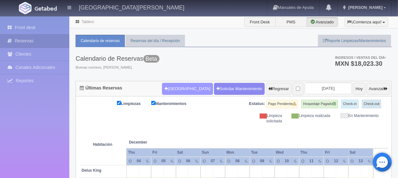
click at [176, 87] on button "[GEOGRAPHIC_DATA]" at bounding box center [187, 89] width 51 height 12
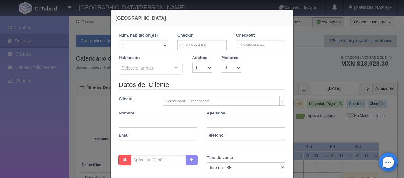
checkbox input "false"
click at [189, 45] on input "text" at bounding box center [201, 45] width 49 height 10
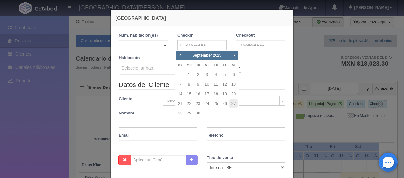
click at [232, 105] on link "27" at bounding box center [233, 103] width 8 height 9
type input "27-09-2025"
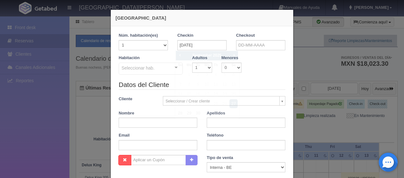
checkbox input "false"
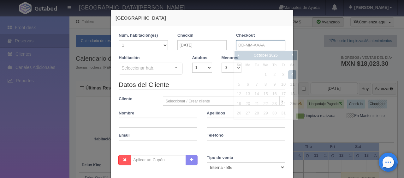
click at [239, 42] on input "text" at bounding box center [260, 45] width 49 height 10
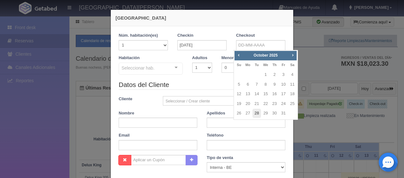
click at [257, 113] on link "28" at bounding box center [256, 113] width 8 height 9
type input "28-10-2025"
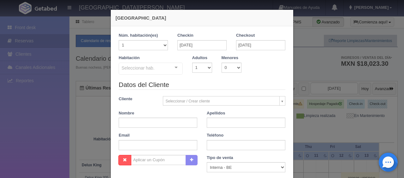
click at [170, 68] on div "Seleccionar hab. SUITE SUITE - Sin asignar SUITE 301 Habitación Personas con Mo…" at bounding box center [151, 68] width 64 height 13
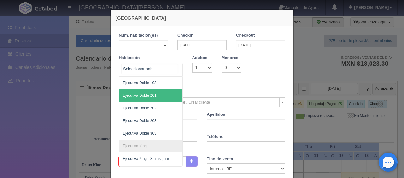
scroll to position [189, 0]
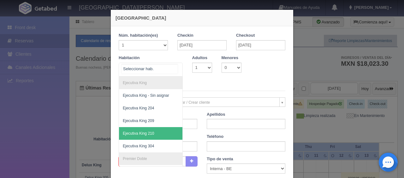
click at [156, 130] on span "Ejecutiva King 210" at bounding box center [172, 133] width 106 height 13
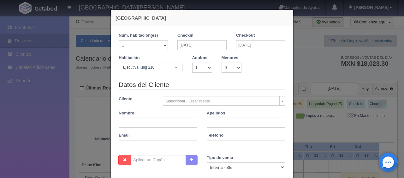
checkbox input "false"
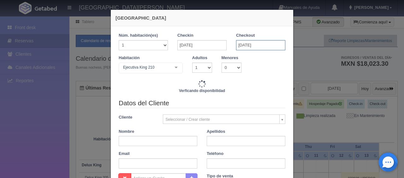
click at [249, 42] on input "28-10-2025" at bounding box center [260, 45] width 49 height 10
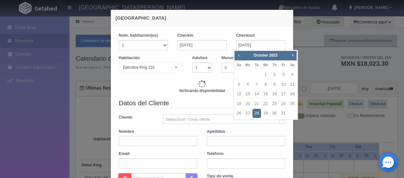
click at [239, 55] on span "Prev" at bounding box center [238, 54] width 5 height 5
click at [241, 114] on link "28" at bounding box center [239, 113] width 8 height 9
type input "28-09-2025"
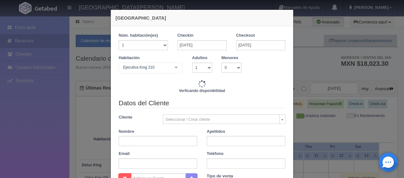
checkbox input "false"
click at [175, 138] on input "text" at bounding box center [158, 141] width 79 height 10
type input "."
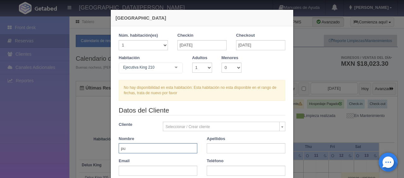
type input "purueba"
click at [231, 147] on input "text" at bounding box center [246, 148] width 79 height 10
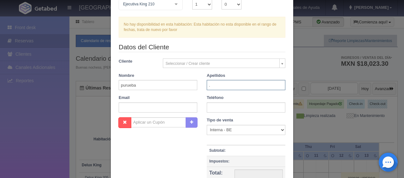
scroll to position [95, 0]
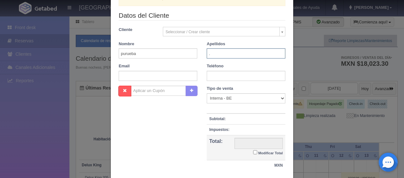
type input "."
click at [254, 153] on input "Modificar Total" at bounding box center [255, 152] width 4 height 4
checkbox input "true"
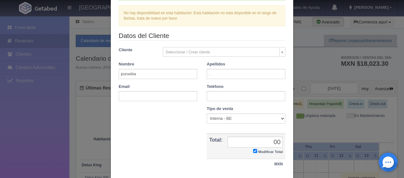
type input "1299.00"
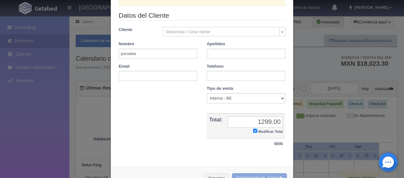
click at [273, 174] on button "[GEOGRAPHIC_DATA]" at bounding box center [259, 178] width 55 height 10
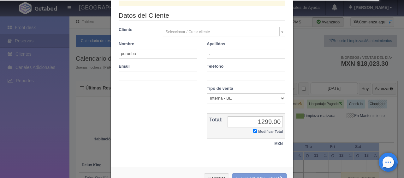
checkbox input "true"
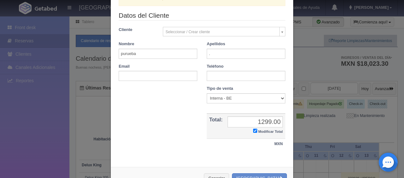
scroll to position [135, 0]
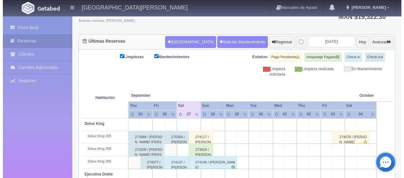
scroll to position [47, 0]
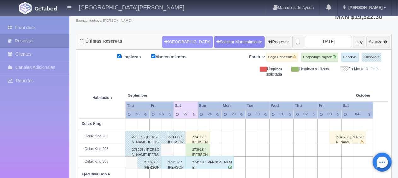
click at [177, 40] on button "[GEOGRAPHIC_DATA]" at bounding box center [187, 42] width 51 height 12
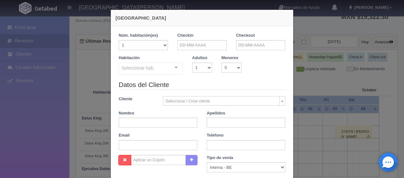
checkbox input "false"
click at [192, 39] on div "Checkin" at bounding box center [201, 41] width 49 height 18
click at [192, 47] on input "text" at bounding box center [201, 45] width 49 height 10
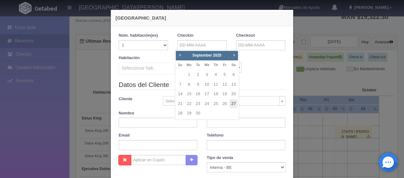
click at [234, 104] on link "27" at bounding box center [233, 103] width 8 height 9
type input "27-09-2025"
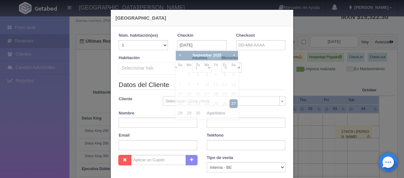
checkbox input "false"
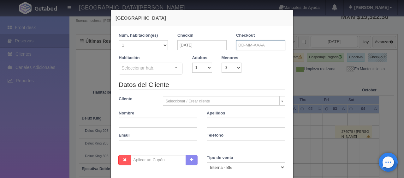
click at [245, 44] on input "text" at bounding box center [260, 45] width 49 height 10
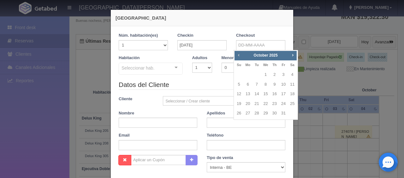
click at [237, 56] on span "Prev" at bounding box center [238, 54] width 5 height 5
click at [240, 115] on link "28" at bounding box center [239, 113] width 8 height 9
type input "28-09-2025"
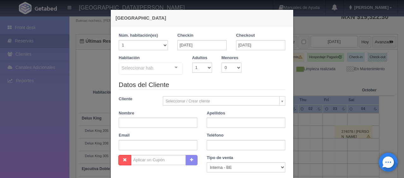
checkbox input "false"
click at [203, 69] on select "1 2 3 4 5 6 7 8 9 10" at bounding box center [202, 67] width 20 height 10
select select "3"
click at [192, 62] on select "1 2 3 4 5 6 7 8 9 10" at bounding box center [202, 67] width 20 height 10
checkbox input "false"
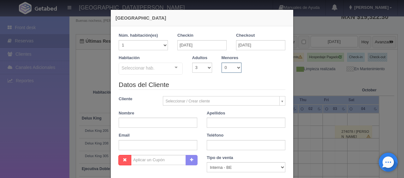
click at [222, 66] on select "0 1 2 3 4 5 6 7 8 9 10" at bounding box center [231, 67] width 20 height 10
select select "2"
click at [221, 62] on select "0 1 2 3 4 5 6 7 8 9 10" at bounding box center [231, 67] width 20 height 10
checkbox input "false"
click at [252, 69] on select "0 1 2 3 4 5 6 7 8 9 10 11 12 13 14 15 16 17 18" at bounding box center [251, 67] width 10 height 10
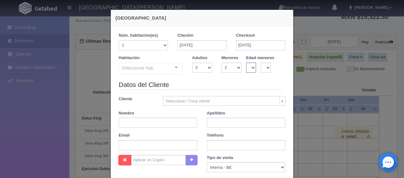
select select "4"
click at [246, 62] on select "0 1 2 3 4 5 6 7 8 9 10 11 12 13 14 15 16 17 18" at bounding box center [251, 67] width 10 height 10
checkbox input "false"
click at [261, 68] on select "0 1 2 3 4 5 6 7 8 9 10 11 12 13 14 15 16 17 18" at bounding box center [266, 67] width 10 height 10
select select "7"
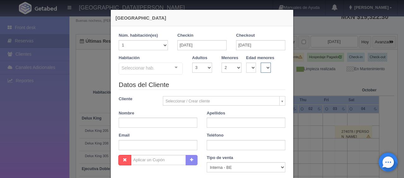
click at [261, 62] on select "0 1 2 3 4 5 6 7 8 9 10 11 12 13 14 15 16 17 18" at bounding box center [266, 67] width 10 height 10
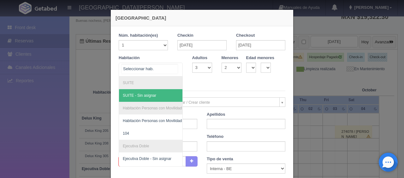
click at [162, 68] on div at bounding box center [151, 69] width 64 height 14
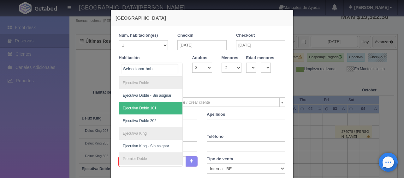
click at [156, 110] on span "Ejecutiva Doble 101" at bounding box center [172, 108] width 106 height 13
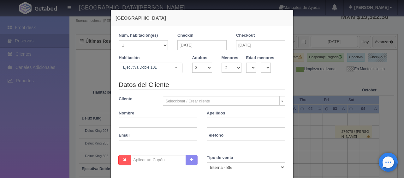
checkbox input "false"
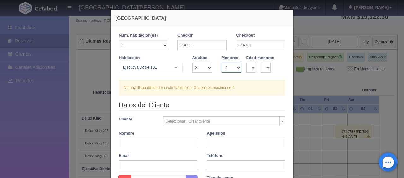
click at [233, 68] on select "0 1 2 3 4 5 6 7 8 9 10" at bounding box center [231, 67] width 20 height 10
select select "1"
click at [221, 62] on select "0 1 2 3 4 5 6 7 8 9 10" at bounding box center [231, 67] width 20 height 10
checkbox input "false"
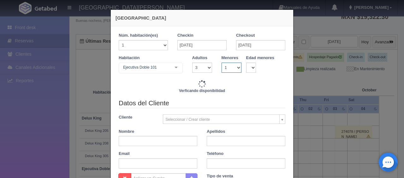
type input "1759.00"
checkbox input "false"
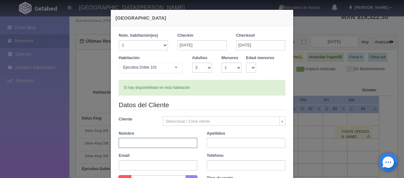
click at [188, 141] on input "text" at bounding box center [158, 143] width 79 height 10
type input "[PERSON_NAME]"
click at [233, 146] on input "text" at bounding box center [246, 143] width 79 height 10
type input "."
click at [228, 162] on input "text" at bounding box center [246, 165] width 79 height 10
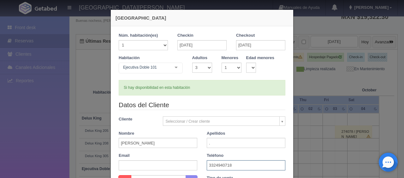
scroll to position [95, 0]
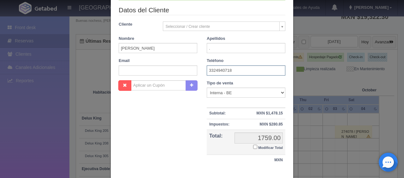
type input "3324940718"
click at [245, 93] on select "Correo Electronico Interna - BE Llamada OTA Externa Otro WALK IN" at bounding box center [246, 92] width 79 height 10
select select "phone"
click at [207, 87] on select "Correo Electronico Interna - BE Llamada OTA Externa Otro WALK IN" at bounding box center [246, 92] width 79 height 10
click at [254, 148] on label "Modificar Total" at bounding box center [268, 146] width 30 height 7
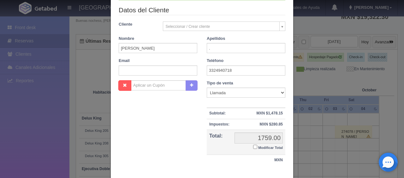
click at [254, 148] on input "Modificar Total" at bounding box center [255, 146] width 4 height 4
checkbox input "true"
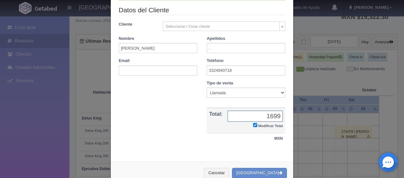
type input "1699.00"
click at [263, 171] on button "[GEOGRAPHIC_DATA]" at bounding box center [259, 173] width 55 height 10
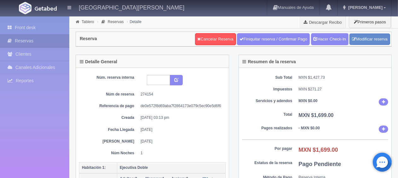
scroll to position [158, 0]
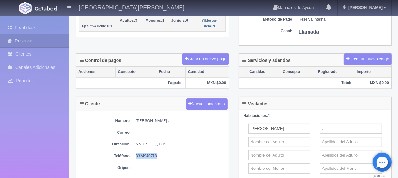
drag, startPoint x: 158, startPoint y: 151, endPoint x: 136, endPoint y: 153, distance: 21.6
click at [136, 153] on dd "3324940718" at bounding box center [181, 155] width 90 height 5
copy dd "3324940718"
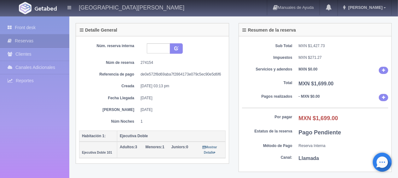
scroll to position [0, 0]
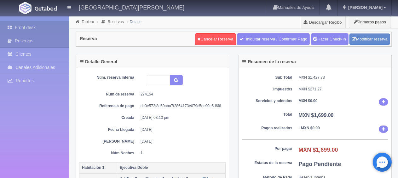
click at [32, 25] on link "Front desk" at bounding box center [34, 27] width 69 height 13
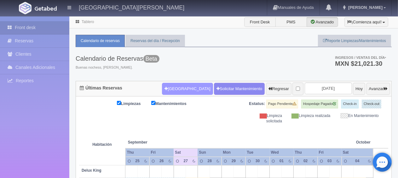
click at [169, 83] on button "[GEOGRAPHIC_DATA]" at bounding box center [187, 89] width 51 height 12
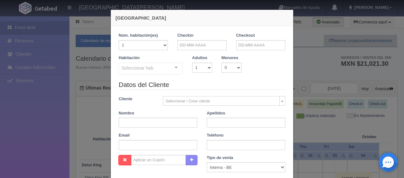
checkbox input "false"
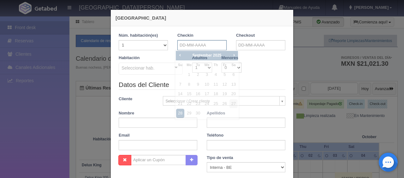
click at [192, 47] on input "text" at bounding box center [201, 45] width 49 height 10
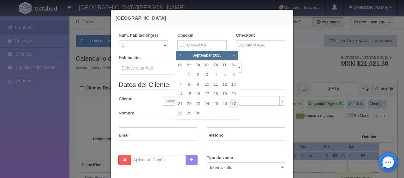
click at [233, 104] on link "27" at bounding box center [233, 103] width 8 height 9
type input "[DATE]"
checkbox input "false"
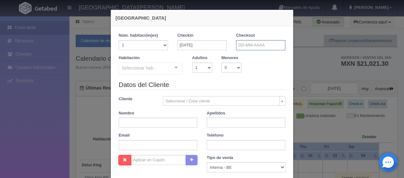
click at [253, 46] on input "text" at bounding box center [260, 45] width 49 height 10
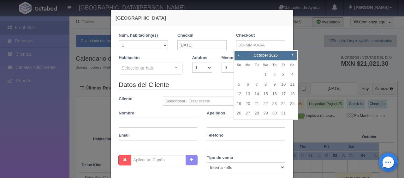
click at [238, 54] on span "Prev" at bounding box center [238, 54] width 5 height 5
click at [240, 112] on link "28" at bounding box center [239, 113] width 8 height 9
type input "28-09-2025"
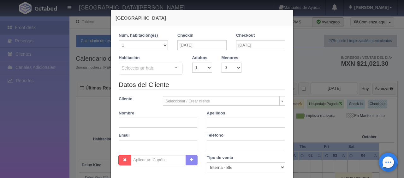
checkbox input "false"
click at [217, 123] on input "text" at bounding box center [246, 122] width 79 height 10
paste input "$ 1,554.23"
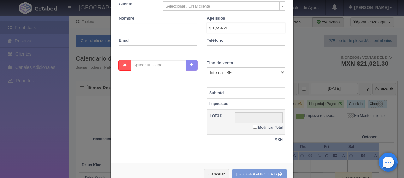
type input "$ 1,554.23"
click at [249, 126] on td "Modificar Total" at bounding box center [258, 121] width 53 height 25
drag, startPoint x: 253, startPoint y: 127, endPoint x: 252, endPoint y: 121, distance: 5.7
click at [253, 127] on input "Modificar Total" at bounding box center [255, 126] width 4 height 4
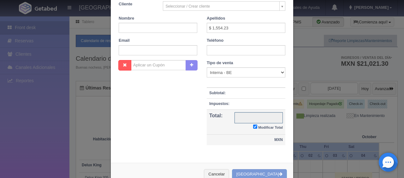
checkbox input "true"
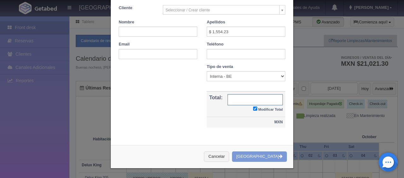
scroll to position [90, 0]
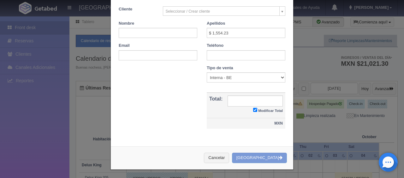
click at [251, 118] on td "MXN" at bounding box center [246, 123] width 79 height 11
click at [248, 101] on input "text" at bounding box center [254, 100] width 55 height 11
paste input "$ 1,554.23"
type input "$ 1,554.23"
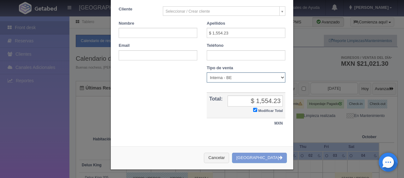
click at [230, 77] on select "Correo Electronico Interna - BE Llamada OTA Externa Otro WALK IN" at bounding box center [246, 77] width 79 height 10
select select "extota"
click at [207, 72] on select "Correo Electronico Interna - BE Llamada OTA Externa Otro WALK IN" at bounding box center [246, 77] width 79 height 10
click at [256, 100] on input "$ 1,554.23" at bounding box center [254, 100] width 55 height 11
type input "$ 1554.23"
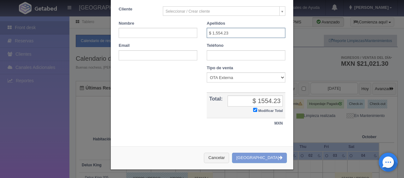
drag, startPoint x: 237, startPoint y: 30, endPoint x: 204, endPoint y: 30, distance: 33.4
click at [207, 30] on input "$ 1,554.23" at bounding box center [246, 33] width 79 height 10
type input "."
click at [191, 80] on div "Nombre Cupón : Descuentos : Tipo de venta Correo Electronico Interna - BE Llama…" at bounding box center [202, 100] width 176 height 70
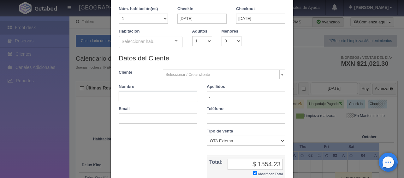
click at [162, 95] on input "text" at bounding box center [158, 96] width 79 height 10
paste input "Rony Castillo"
type input "Rony Castillo"
click at [211, 97] on input "." at bounding box center [246, 96] width 79 height 10
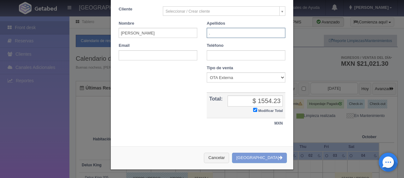
scroll to position [0, 0]
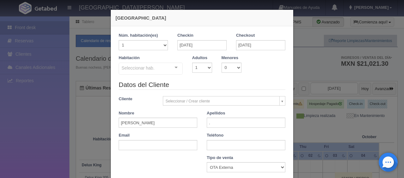
click at [168, 67] on div "Seleccionar hab. SUITE SUITE - Sin asignar Habitación Personas con Movilidad Re…" at bounding box center [151, 68] width 64 height 13
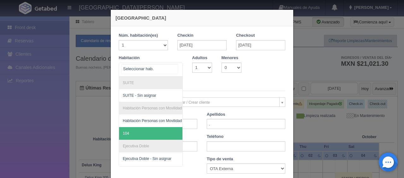
drag, startPoint x: 161, startPoint y: 127, endPoint x: 164, endPoint y: 123, distance: 4.9
click at [161, 127] on span "104" at bounding box center [172, 133] width 106 height 13
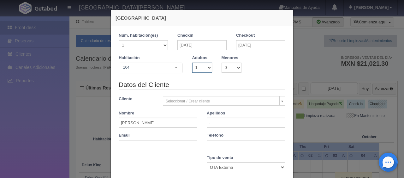
checkbox input "false"
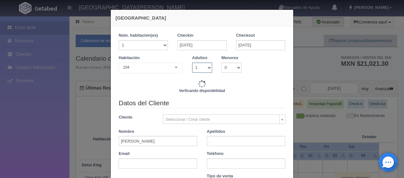
click at [204, 70] on select "1 2 3 4 5 6 7 8 9 10" at bounding box center [202, 67] width 20 height 10
select select "2"
click at [192, 62] on select "1 2 3 4 5 6 7 8 9 10" at bounding box center [202, 67] width 20 height 10
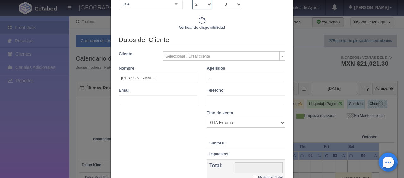
scroll to position [126, 0]
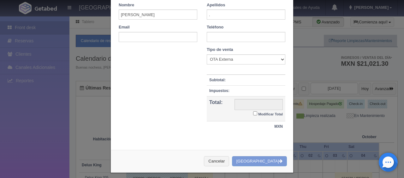
click at [253, 113] on input "Modificar Total" at bounding box center [255, 113] width 4 height 4
checkbox input "true"
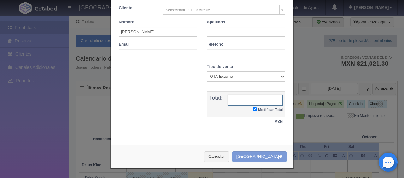
scroll to position [108, 0]
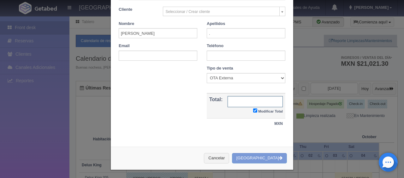
type input "1299.00"
checkbox input "true"
type input "1"
type input "1549.00"
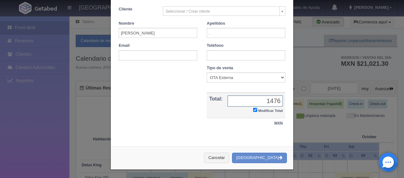
checkbox input "true"
type input "1"
type input "1476"
click at [261, 155] on button "Crear Reserva" at bounding box center [259, 157] width 55 height 10
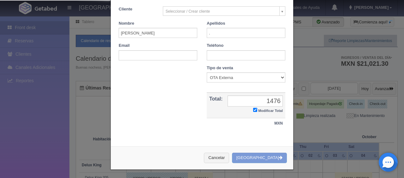
scroll to position [15, 0]
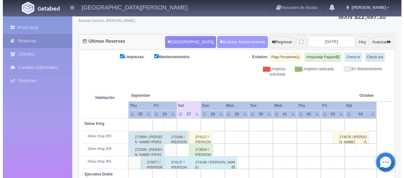
scroll to position [47, 0]
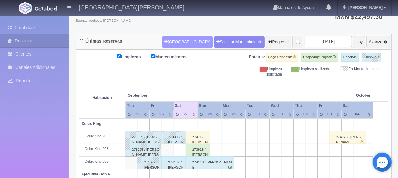
click at [163, 41] on button "[GEOGRAPHIC_DATA]" at bounding box center [187, 42] width 51 height 12
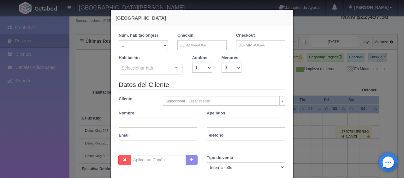
checkbox input "false"
click at [209, 51] on div "Checkin" at bounding box center [202, 43] width 59 height 22
click at [211, 44] on input "text" at bounding box center [201, 45] width 49 height 10
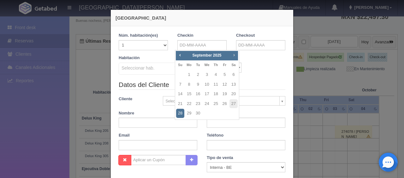
click at [234, 55] on span "Next" at bounding box center [233, 54] width 5 height 5
click at [233, 83] on link "11" at bounding box center [233, 84] width 8 height 9
type input "[DATE]"
checkbox input "false"
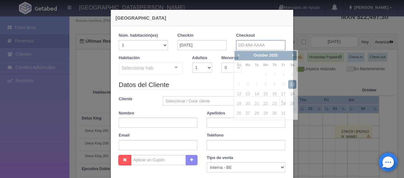
click at [246, 40] on input "text" at bounding box center [260, 45] width 49 height 10
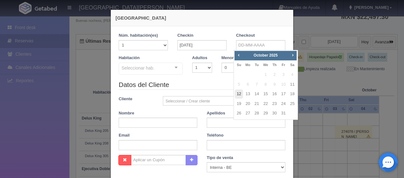
click at [239, 93] on link "12" at bounding box center [239, 93] width 8 height 9
type input "[DATE]"
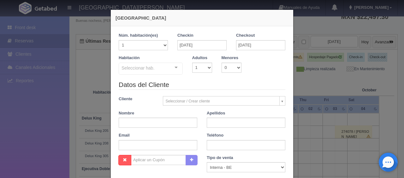
checkbox input "false"
click at [216, 143] on input "text" at bounding box center [246, 145] width 79 height 10
paste input "52 33 1531 5000"
type input "52 33 1531 5000"
click at [217, 124] on input "text" at bounding box center [246, 122] width 79 height 10
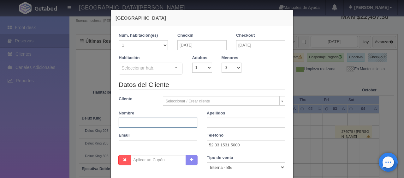
click at [146, 123] on input "text" at bounding box center [158, 122] width 79 height 10
type input "[PERSON_NAME]"
click at [214, 125] on input "text" at bounding box center [246, 122] width 79 height 10
type input "."
click at [183, 124] on input "[PERSON_NAME]" at bounding box center [158, 122] width 79 height 10
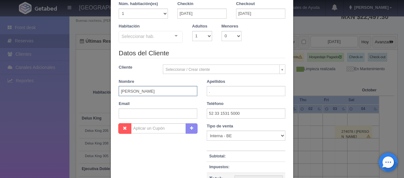
scroll to position [0, 0]
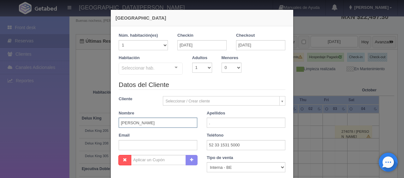
type input "[PERSON_NAME]"
drag, startPoint x: 203, startPoint y: 68, endPoint x: 201, endPoint y: 71, distance: 3.6
click at [203, 68] on select "1 2 3 4 5 6 7 8 9 10" at bounding box center [202, 67] width 20 height 10
select select "2"
click at [192, 62] on select "1 2 3 4 5 6 7 8 9 10" at bounding box center [202, 67] width 20 height 10
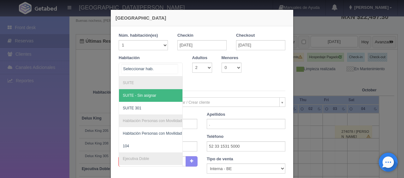
click at [156, 70] on div at bounding box center [151, 69] width 64 height 14
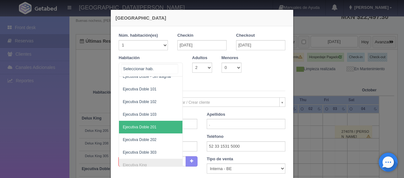
click at [149, 128] on span "Ejecutiva Doble 201" at bounding box center [172, 127] width 106 height 13
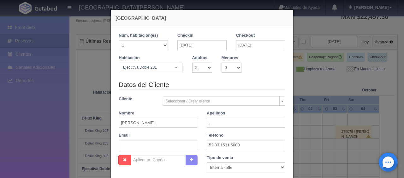
checkbox input "false"
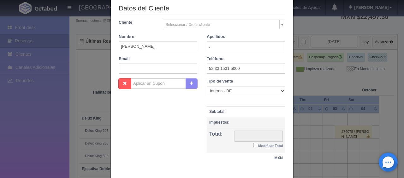
type input "1549.00"
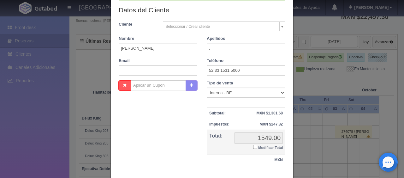
click at [253, 148] on input "Modificar Total" at bounding box center [255, 146] width 4 height 4
checkbox input "true"
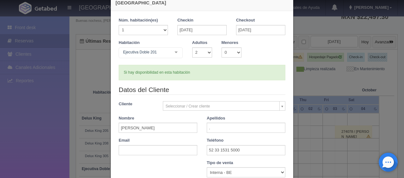
scroll to position [110, 0]
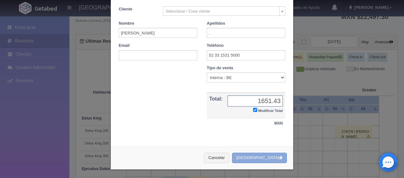
type input "1651.43"
click at [258, 157] on button "[GEOGRAPHIC_DATA]" at bounding box center [259, 157] width 55 height 10
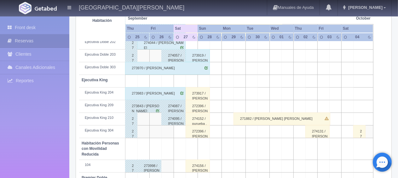
scroll to position [179, 0]
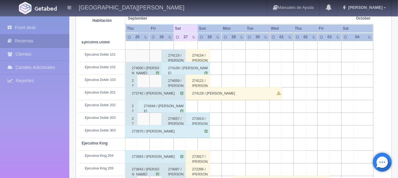
click at [193, 83] on div "274121 / Machuca Miguel" at bounding box center [198, 80] width 24 height 13
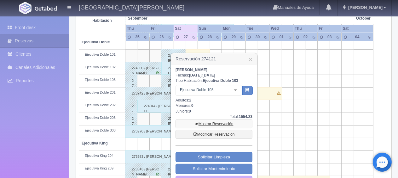
click at [214, 122] on link "Mostrar Reservación" at bounding box center [214, 123] width 77 height 9
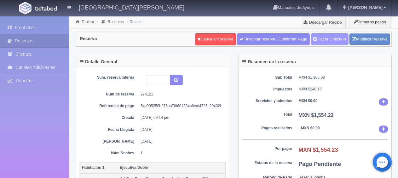
click at [320, 40] on link "Hacer Check-In" at bounding box center [330, 39] width 38 height 12
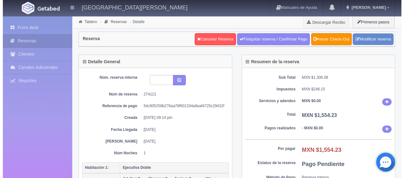
scroll to position [95, 0]
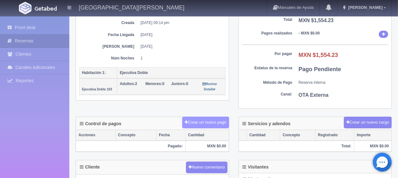
click at [211, 121] on button "Crear un nuevo pago" at bounding box center [205, 122] width 47 height 12
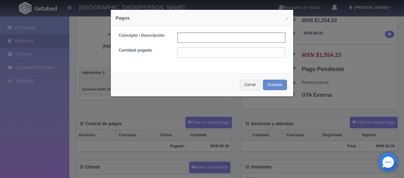
click at [218, 34] on input "text" at bounding box center [231, 37] width 108 height 10
type input "Total Tarjeta"
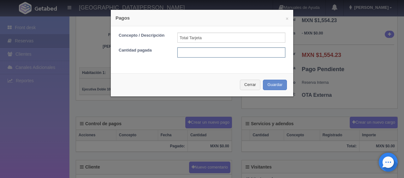
click at [212, 51] on input "text" at bounding box center [231, 52] width 108 height 10
type input "1554.23"
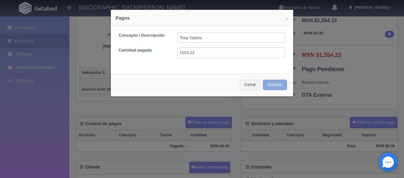
click at [271, 85] on button "Guardar" at bounding box center [275, 84] width 24 height 10
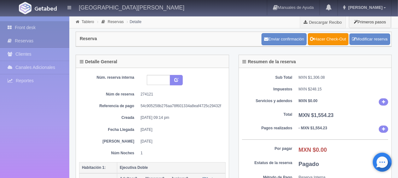
click at [40, 27] on link "Front desk" at bounding box center [34, 27] width 69 height 13
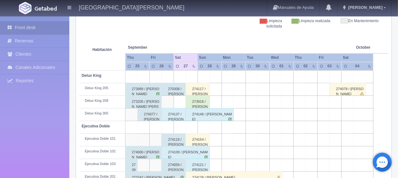
scroll to position [189, 0]
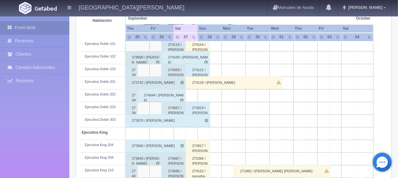
click at [194, 44] on div "274154 / [PERSON_NAME] ." at bounding box center [198, 44] width 24 height 13
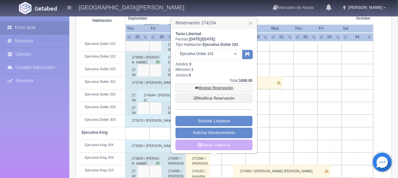
click at [224, 87] on link "Mostrar Reservación" at bounding box center [214, 87] width 77 height 9
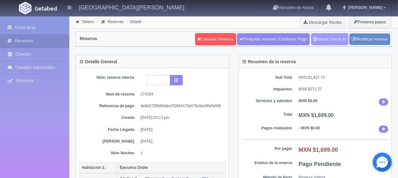
click at [319, 38] on link "Hacer Check-In" at bounding box center [330, 39] width 38 height 12
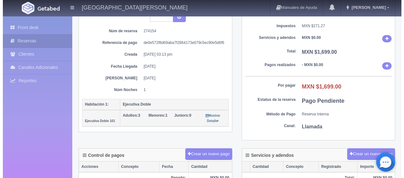
scroll to position [126, 0]
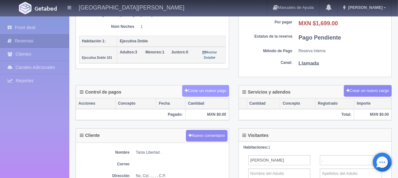
click at [202, 91] on button "Crear un nuevo pago" at bounding box center [205, 91] width 47 height 12
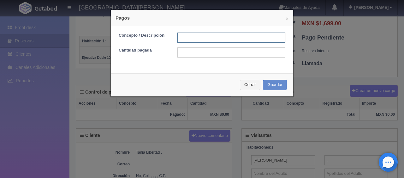
click at [216, 37] on input "text" at bounding box center [231, 37] width 108 height 10
type input "Total Tarjeta"
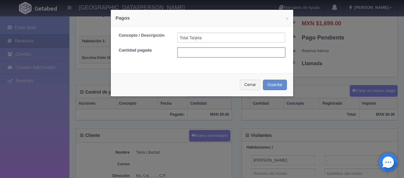
click at [224, 50] on input "text" at bounding box center [231, 52] width 108 height 10
type input "1699"
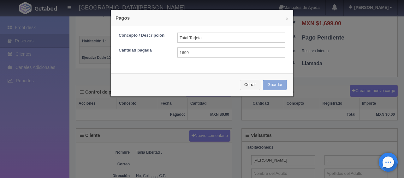
drag, startPoint x: 276, startPoint y: 86, endPoint x: 274, endPoint y: 84, distance: 3.6
click at [276, 86] on button "Guardar" at bounding box center [275, 84] width 24 height 10
click at [274, 85] on div "Cerrar Guardar" at bounding box center [202, 84] width 182 height 23
click at [270, 86] on div "Cerrar Guardar" at bounding box center [202, 84] width 182 height 23
click at [263, 84] on div "Cerrar Guardar" at bounding box center [202, 84] width 182 height 23
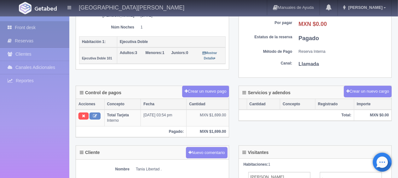
scroll to position [126, 0]
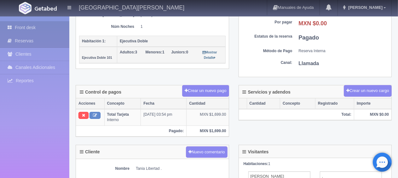
click at [49, 29] on link "Front desk" at bounding box center [34, 27] width 69 height 13
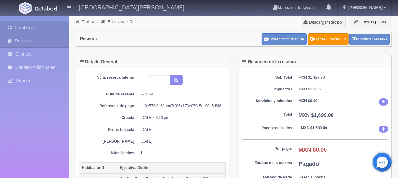
click at [25, 26] on link "Front desk" at bounding box center [34, 27] width 69 height 13
click at [28, 30] on link "Front desk" at bounding box center [34, 27] width 69 height 13
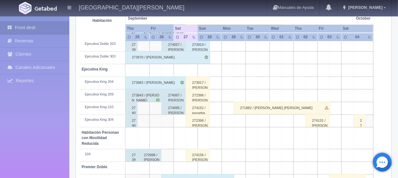
scroll to position [315, 0]
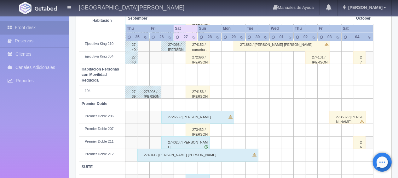
click at [196, 128] on div "273432 / Francisco Quesada ." at bounding box center [198, 129] width 24 height 13
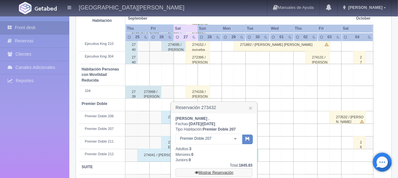
click at [218, 171] on link "Mostrar Reservación" at bounding box center [214, 172] width 77 height 9
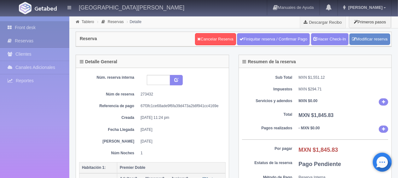
click at [32, 23] on link "Front desk" at bounding box center [34, 27] width 69 height 13
click at [31, 26] on link "Front desk" at bounding box center [34, 27] width 69 height 13
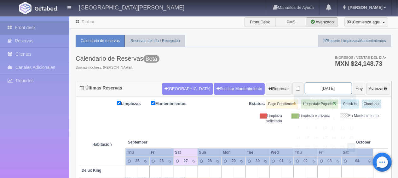
click at [308, 87] on input "[DATE]" at bounding box center [328, 88] width 47 height 12
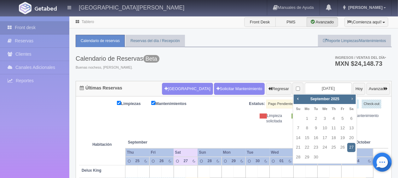
click at [350, 99] on link "Next" at bounding box center [352, 98] width 7 height 7
click at [350, 128] on link "11" at bounding box center [352, 127] width 8 height 9
type input "2025-10-11"
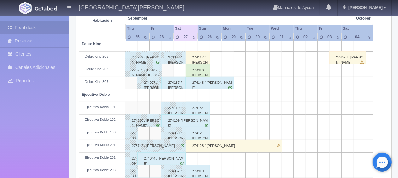
scroll to position [63, 0]
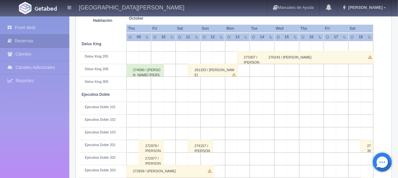
scroll to position [158, 0]
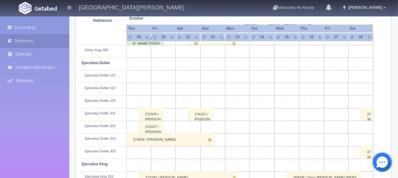
click at [198, 116] on div "274157 / [PERSON_NAME] ." at bounding box center [200, 114] width 25 height 13
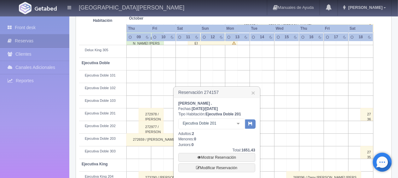
drag, startPoint x: 224, startPoint y: 102, endPoint x: 178, endPoint y: 109, distance: 46.9
click at [176, 103] on div "[PERSON_NAME] . Fechas: [DATE] / [DATE] Tipo Habitación: Ejecutiva Doble 201 Ej…" at bounding box center [217, 154] width 86 height 112
copy b "[PERSON_NAME]"
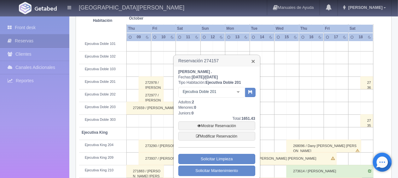
click at [253, 61] on link "×" at bounding box center [253, 61] width 4 height 7
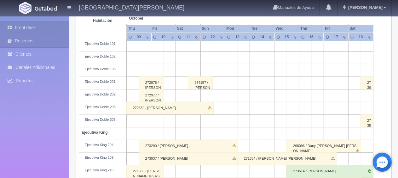
click at [53, 26] on link "Front desk" at bounding box center [34, 27] width 69 height 13
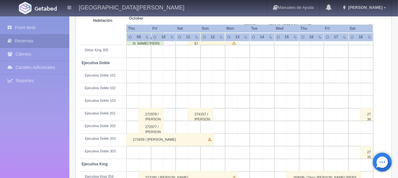
scroll to position [63, 0]
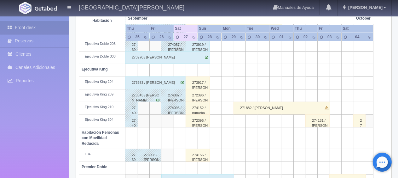
scroll to position [315, 0]
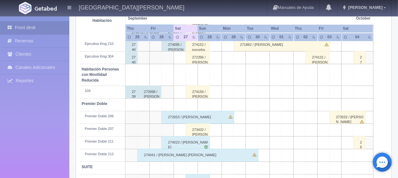
click at [205, 129] on div "273432 / Francisco Quesada ." at bounding box center [198, 129] width 24 height 13
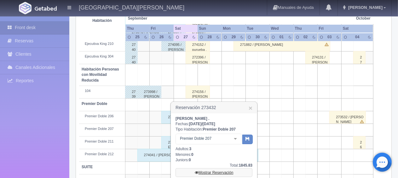
click at [214, 172] on link "Mostrar Reservación" at bounding box center [214, 172] width 77 height 9
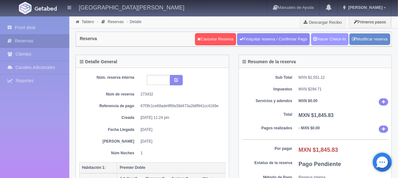
click at [329, 41] on link "Hacer Check-In" at bounding box center [330, 39] width 38 height 12
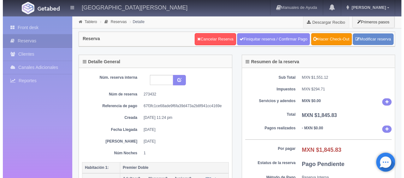
scroll to position [63, 0]
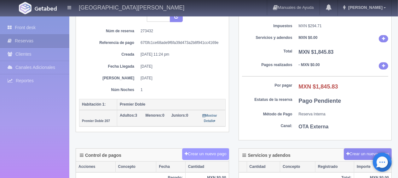
click at [187, 152] on button "Crear un nuevo pago" at bounding box center [205, 154] width 47 height 12
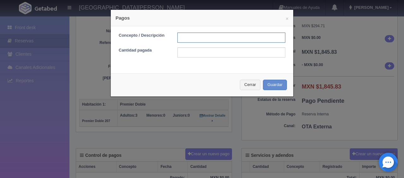
click at [235, 33] on input "text" at bounding box center [231, 37] width 108 height 10
type input "Total Tarjeta"
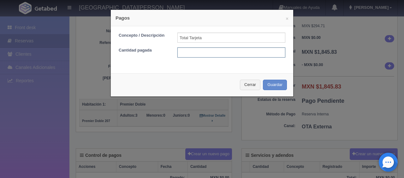
click at [231, 52] on input "text" at bounding box center [231, 52] width 108 height 10
type input "1845.83"
click at [262, 90] on div "Cerrar Guardar" at bounding box center [202, 84] width 182 height 23
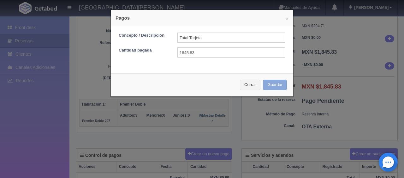
click at [267, 84] on button "Guardar" at bounding box center [275, 84] width 24 height 10
click at [265, 84] on div "Cerrar Guardar" at bounding box center [202, 84] width 182 height 23
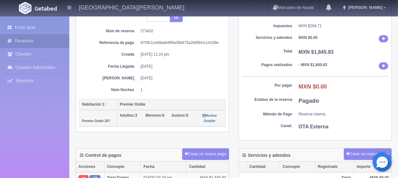
scroll to position [63, 0]
click at [33, 28] on link "Front desk" at bounding box center [34, 27] width 69 height 13
click at [41, 27] on link "Front desk" at bounding box center [34, 27] width 69 height 13
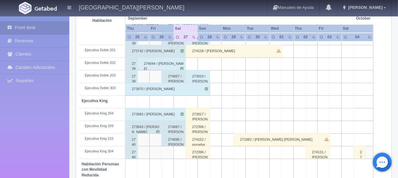
scroll to position [336, 0]
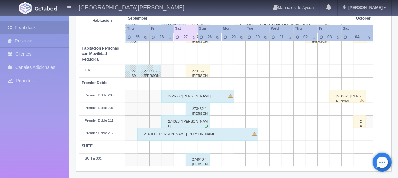
click at [110, 121] on div "Premier Doble 211" at bounding box center [102, 120] width 41 height 5
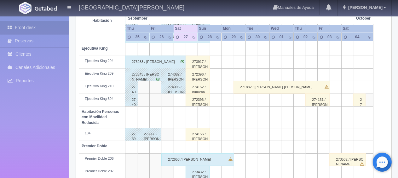
click at [203, 135] on div "274156 / [PERSON_NAME] ." at bounding box center [198, 134] width 24 height 13
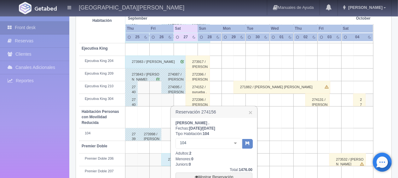
scroll to position [340, 0]
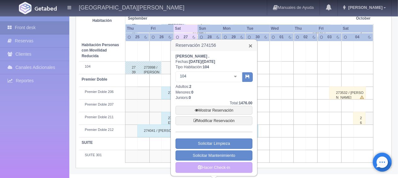
click at [252, 46] on link "×" at bounding box center [251, 45] width 4 height 7
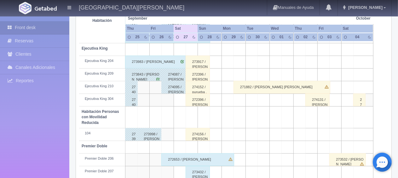
scroll to position [305, 0]
